Goal: Navigation & Orientation: Find specific page/section

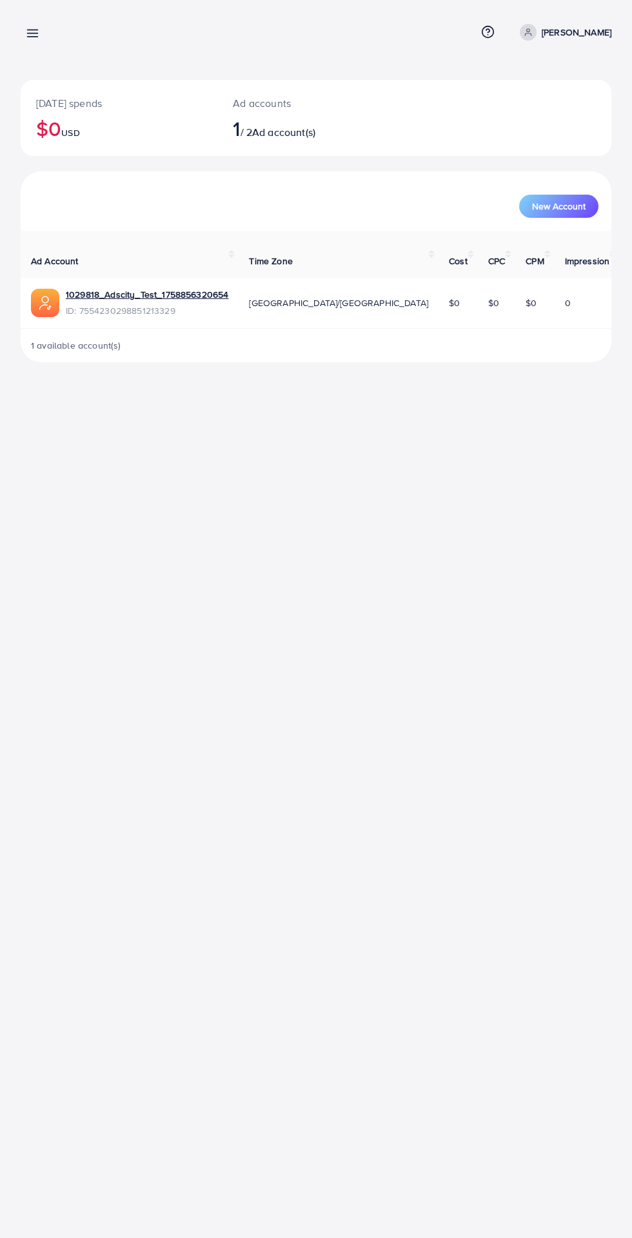
click at [33, 37] on line at bounding box center [33, 37] width 10 height 0
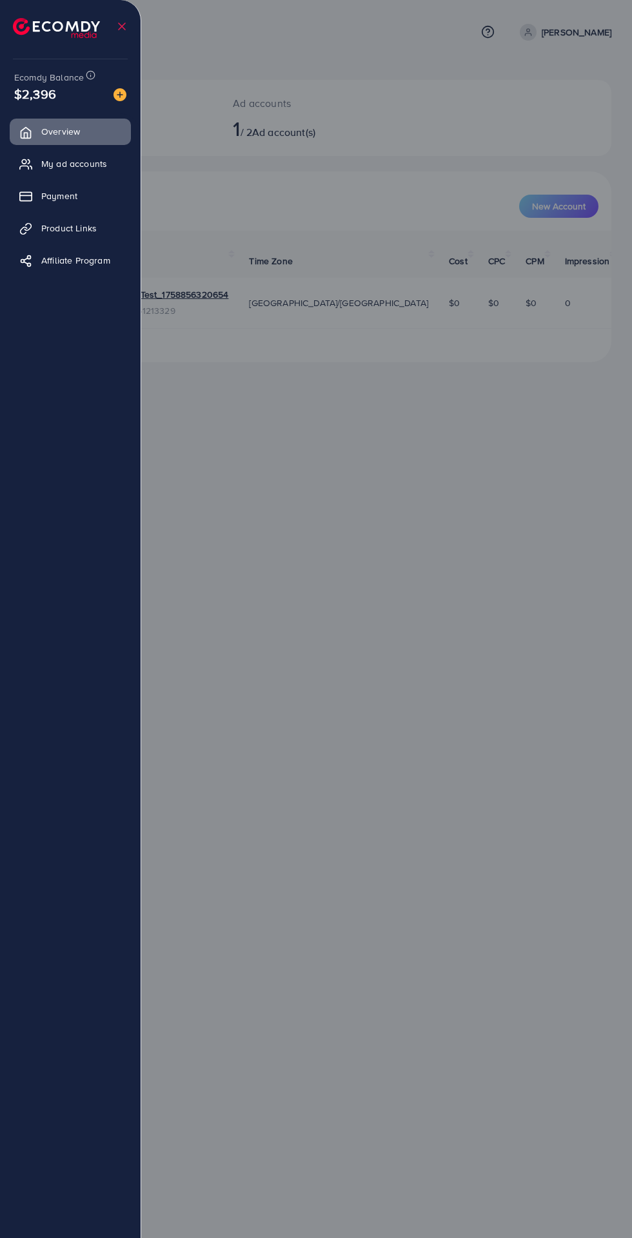
click at [77, 194] on span "Payment" at bounding box center [59, 195] width 36 height 13
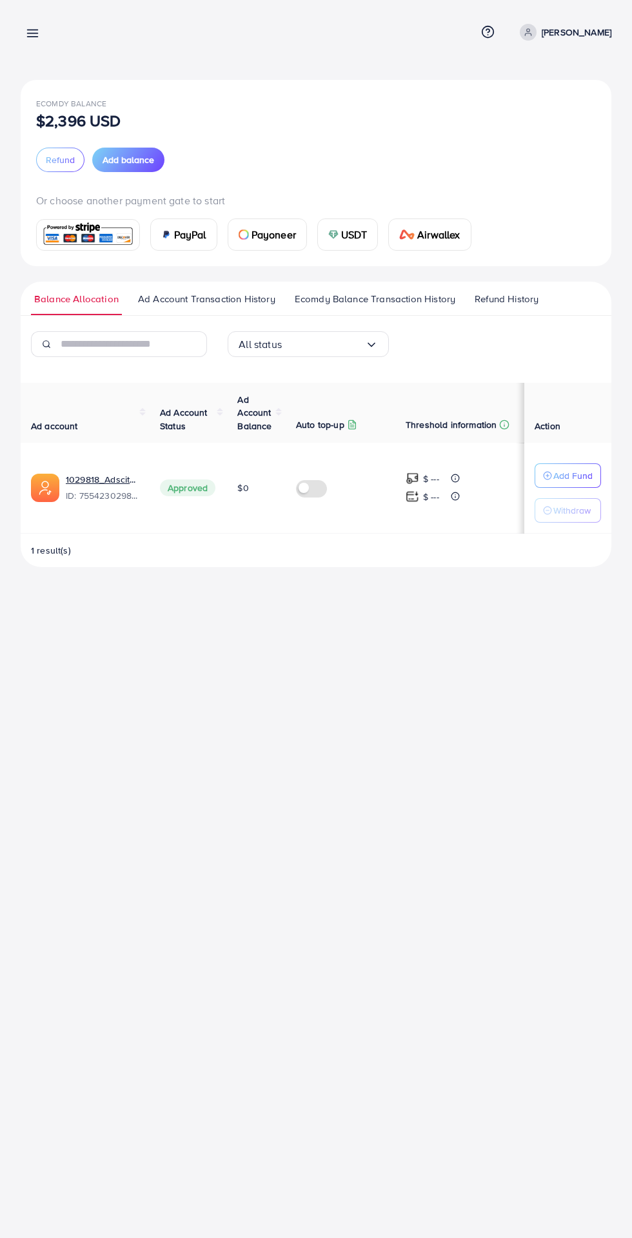
click at [384, 299] on span "Ecomdy Balance Transaction History" at bounding box center [375, 299] width 160 height 14
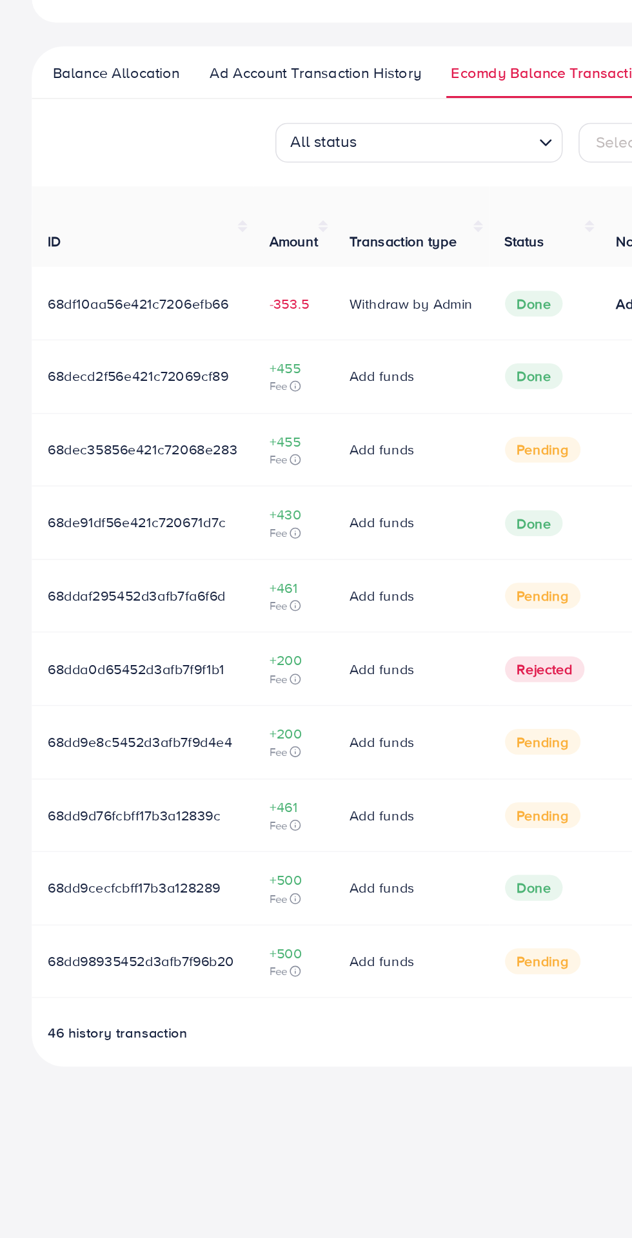
scroll to position [0, 1]
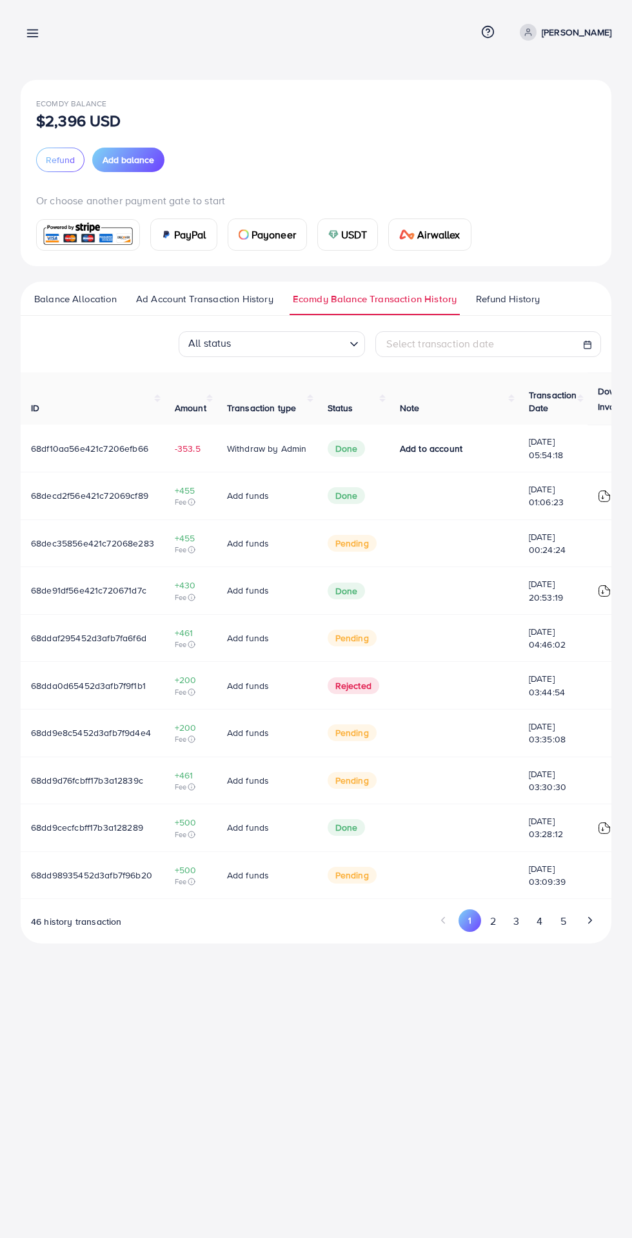
click at [34, 38] on icon at bounding box center [33, 33] width 14 height 14
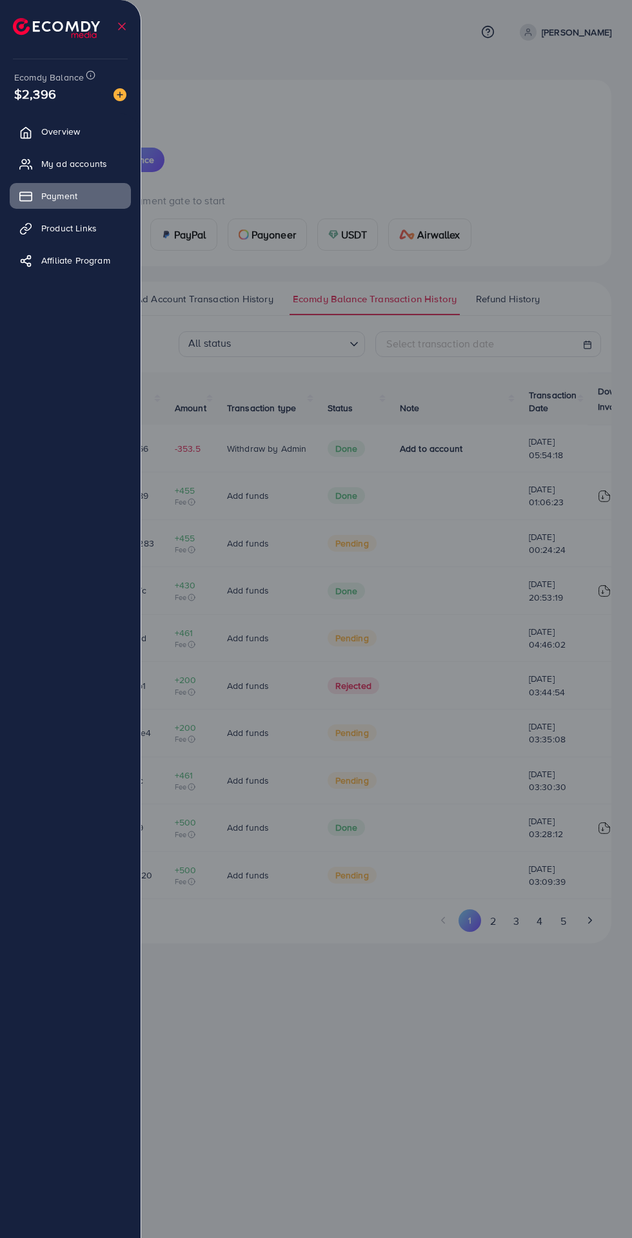
click at [72, 164] on span "My ad accounts" at bounding box center [74, 163] width 66 height 13
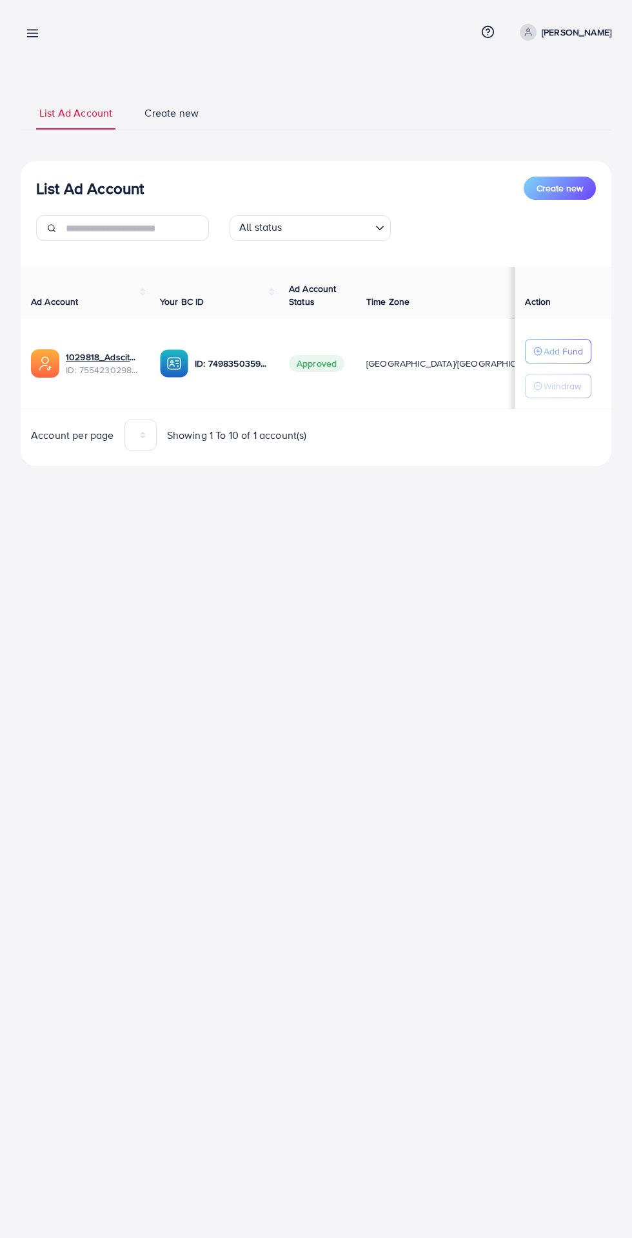
click at [32, 37] on line at bounding box center [33, 37] width 10 height 0
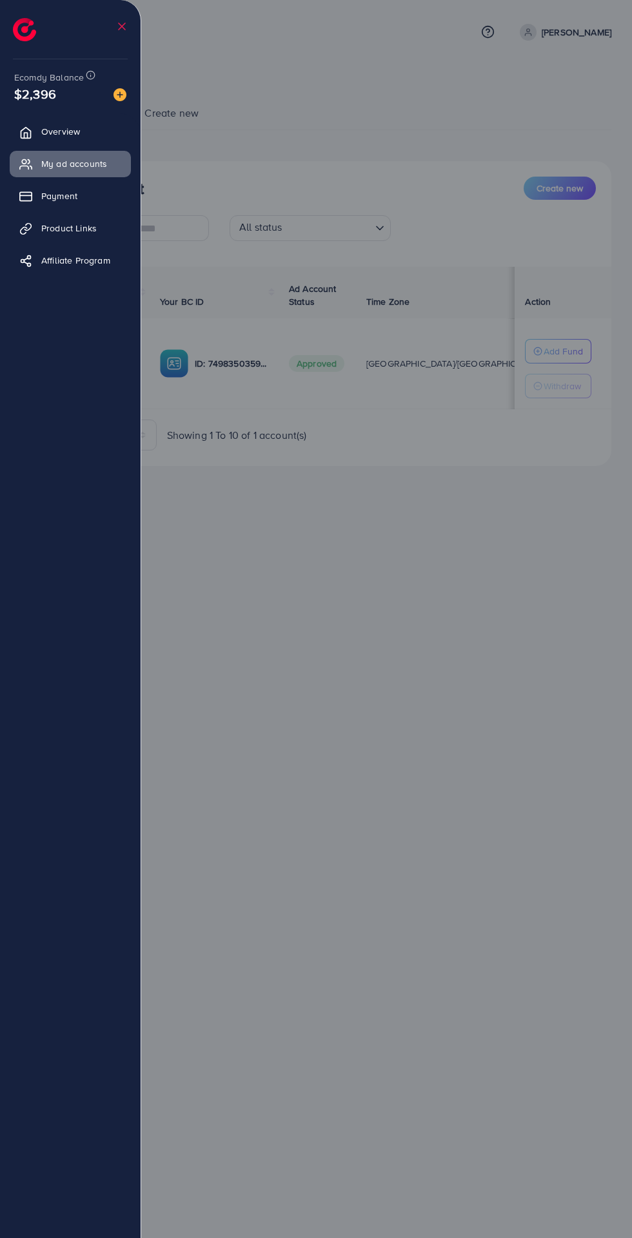
click at [68, 130] on span "Overview" at bounding box center [60, 131] width 39 height 13
